Goal: Use online tool/utility

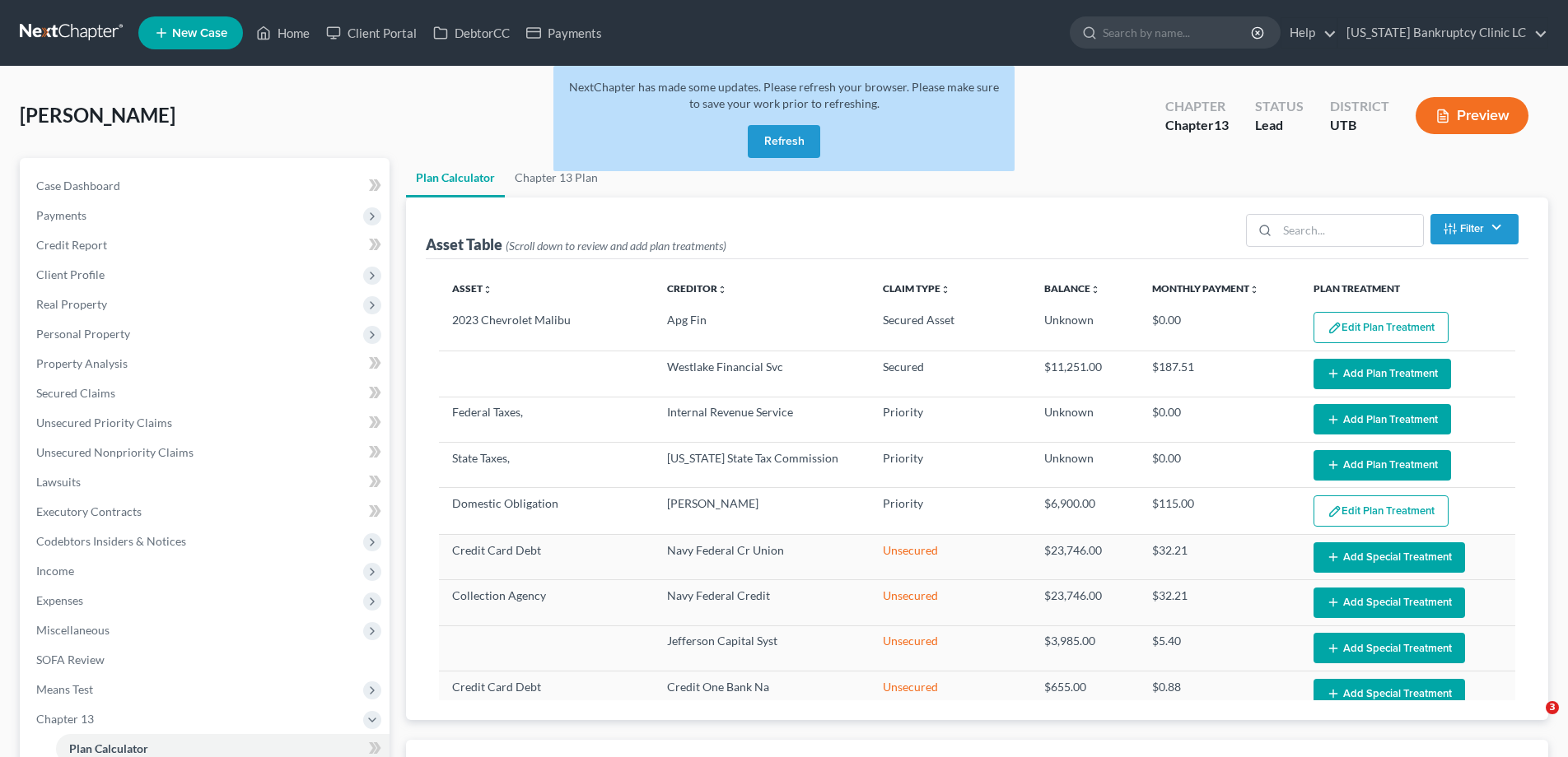
select select "59"
click at [784, 143] on button "Refresh" at bounding box center [784, 142] width 72 height 33
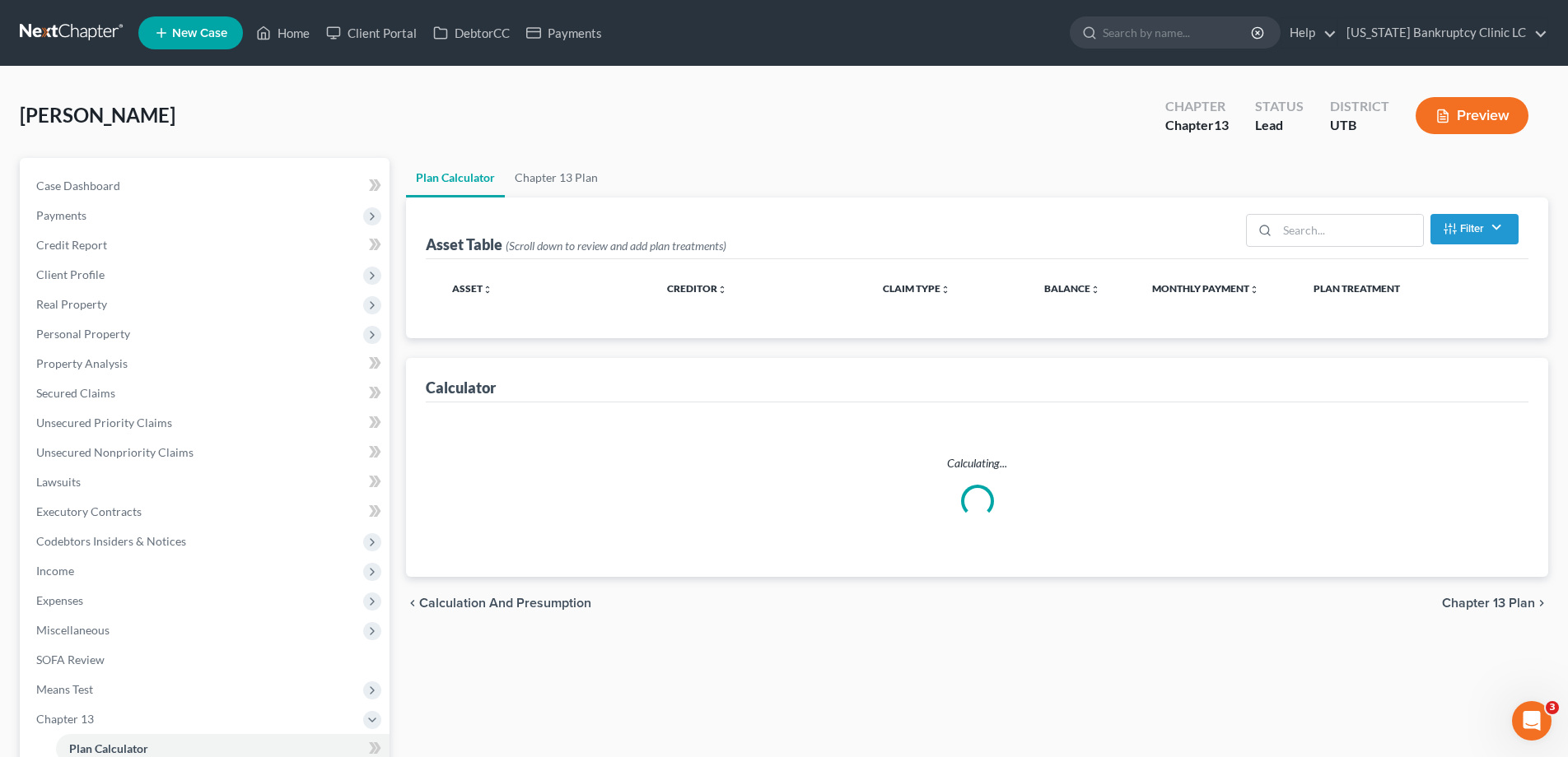
select select "59"
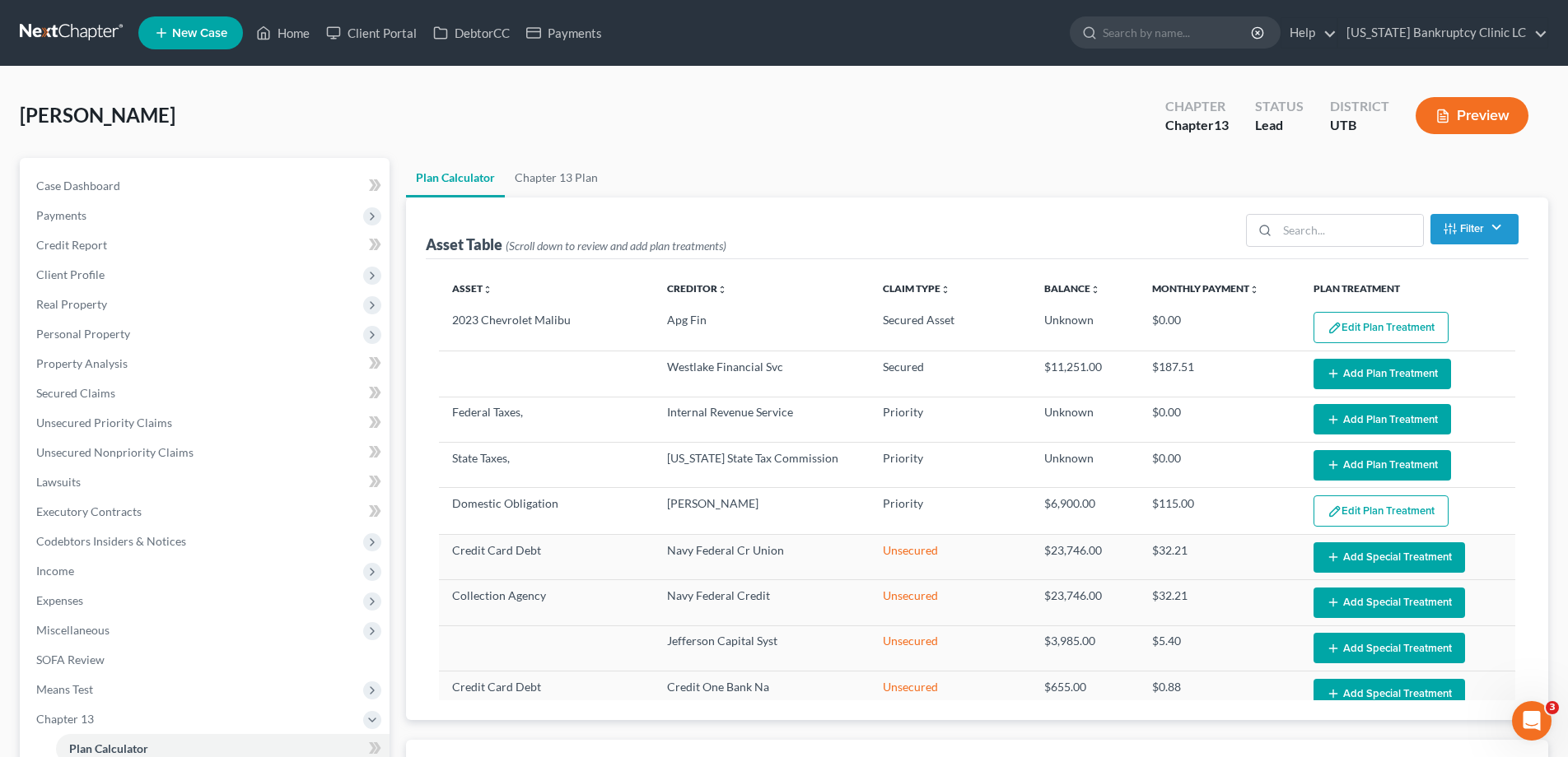
click at [51, 24] on link at bounding box center [72, 33] width 105 height 30
